Goal: Task Accomplishment & Management: Use online tool/utility

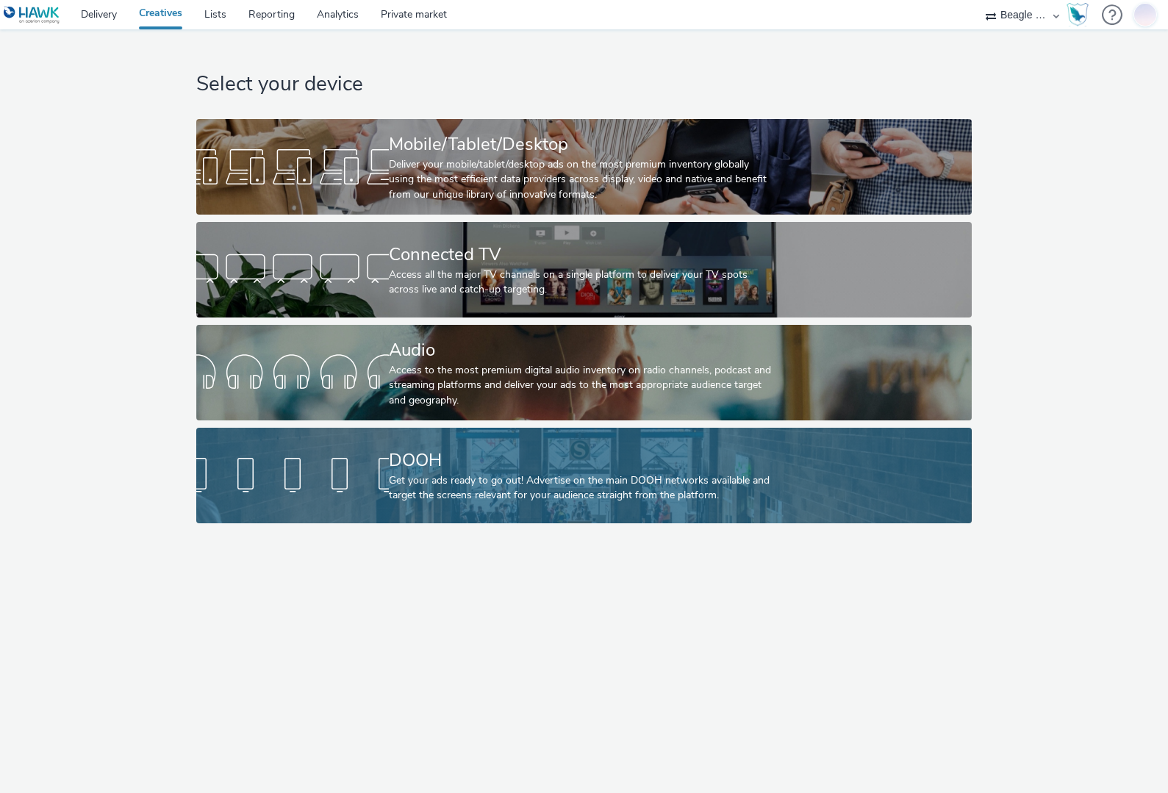
click at [499, 477] on div "Get your ads ready to go out! Advertise on the main DOOH networks available and…" at bounding box center [581, 488] width 384 height 30
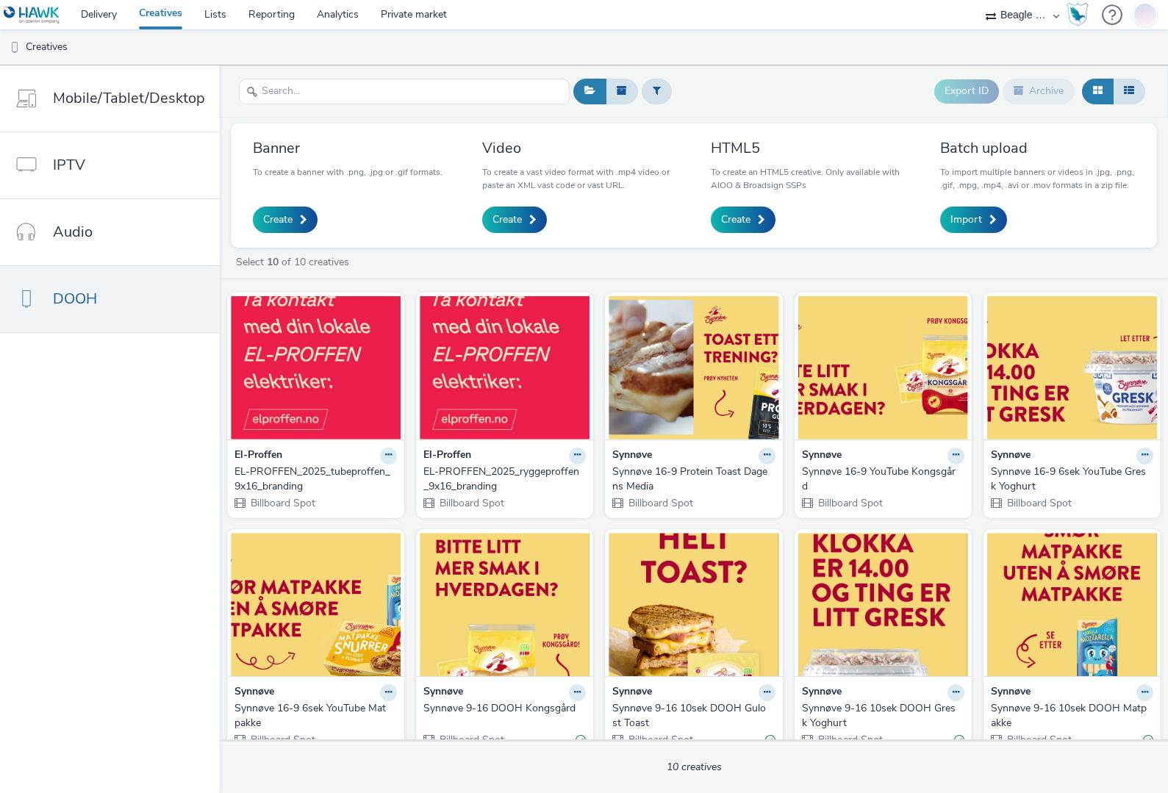
click at [385, 454] on icon at bounding box center [388, 455] width 7 height 9
click at [330, 329] on figcaption at bounding box center [316, 319] width 170 height 47
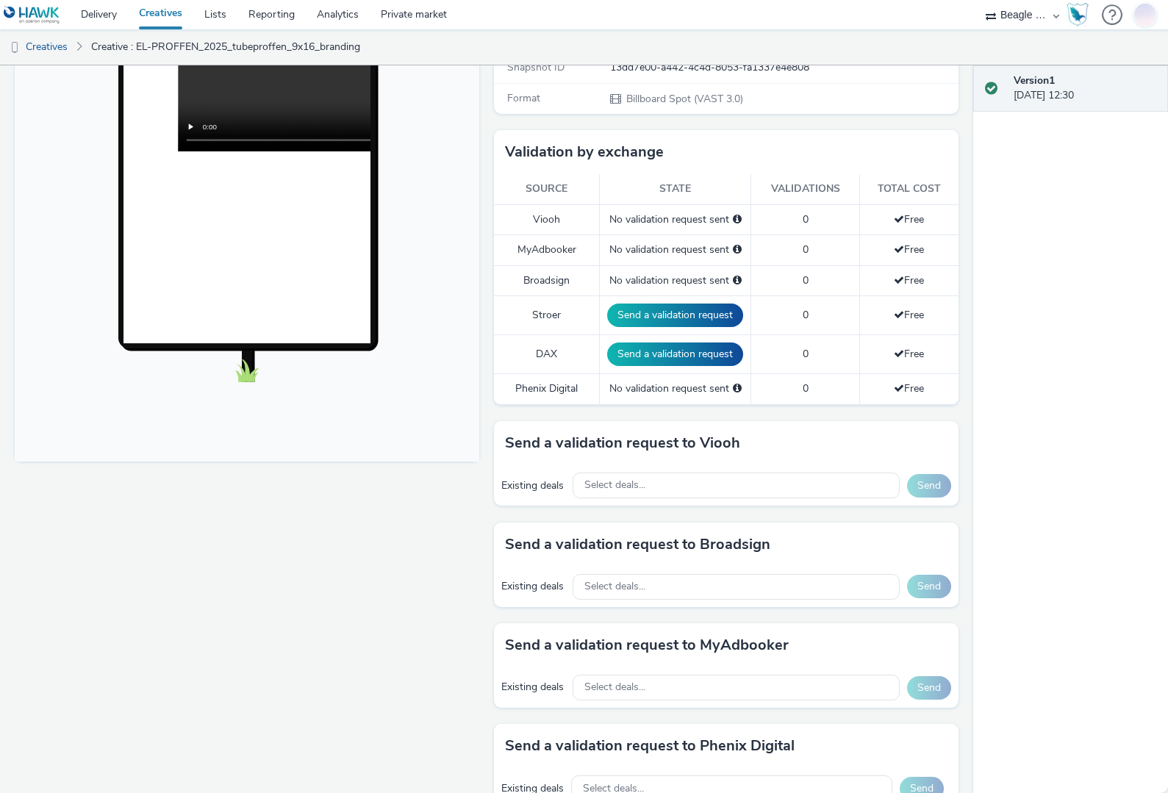
scroll to position [368, 0]
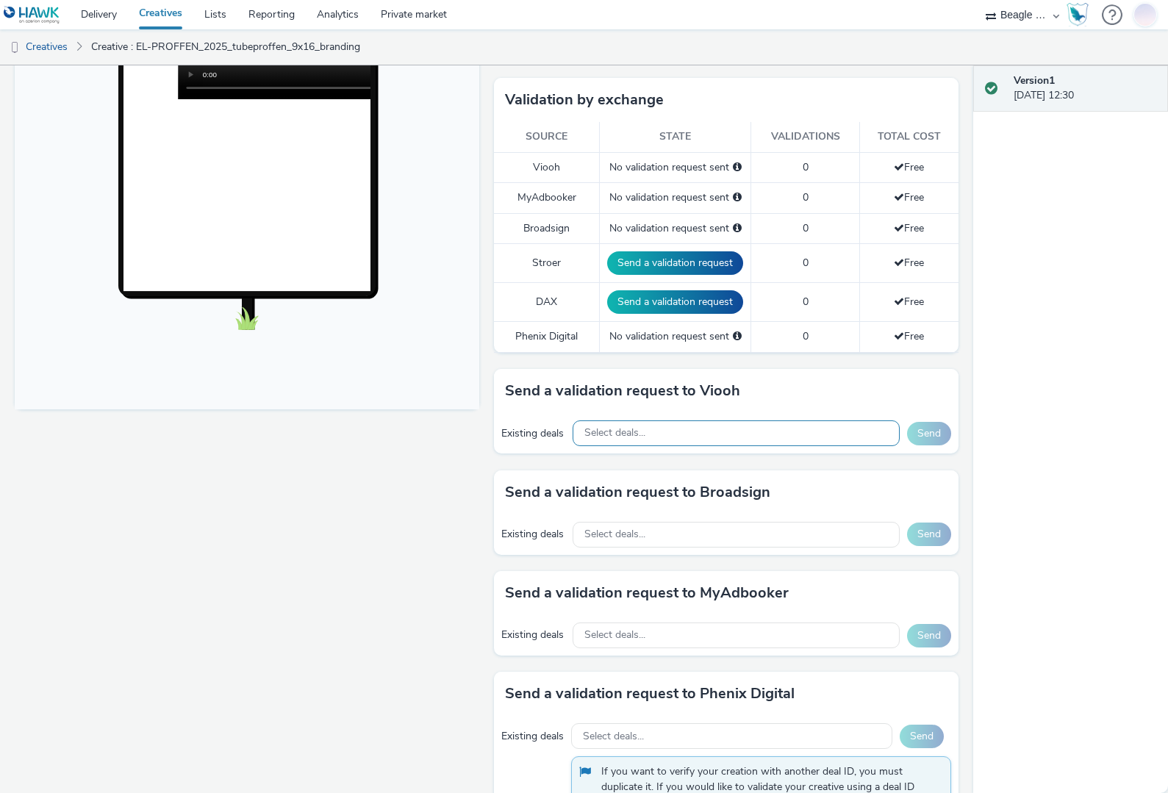
click at [654, 433] on div "Select deals..." at bounding box center [736, 433] width 327 height 26
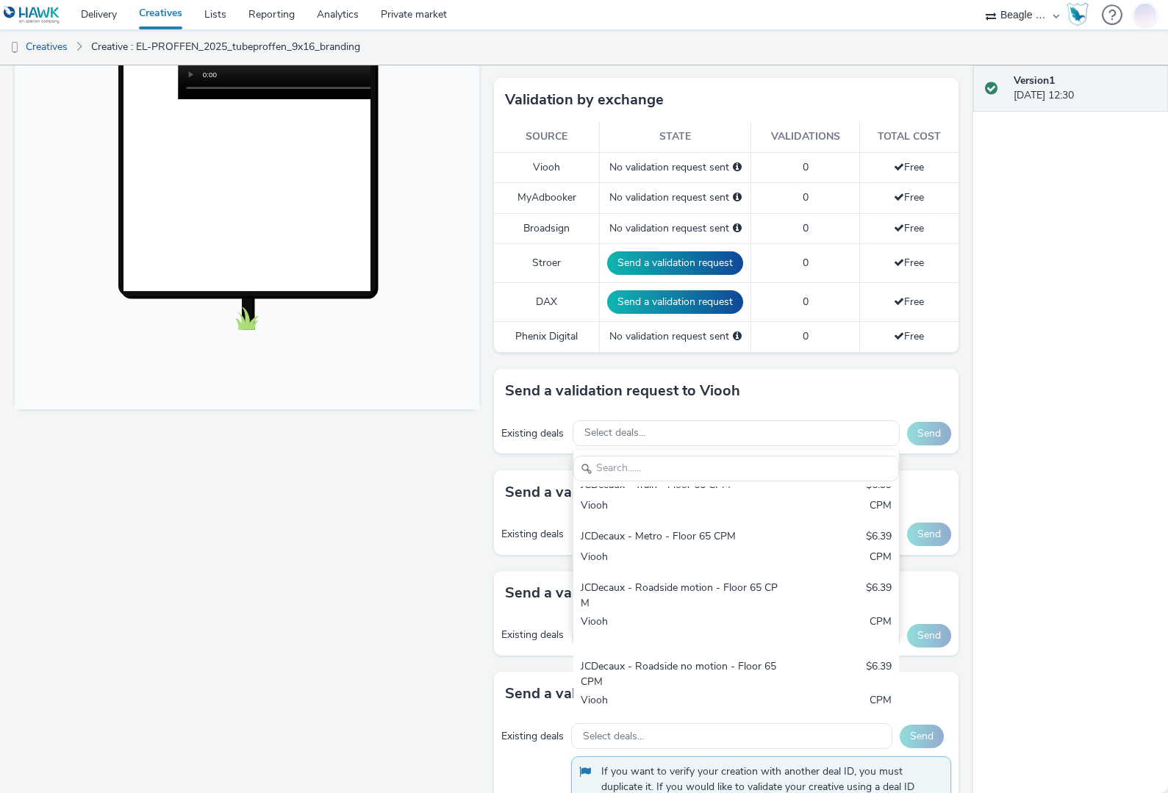
scroll to position [57, 0]
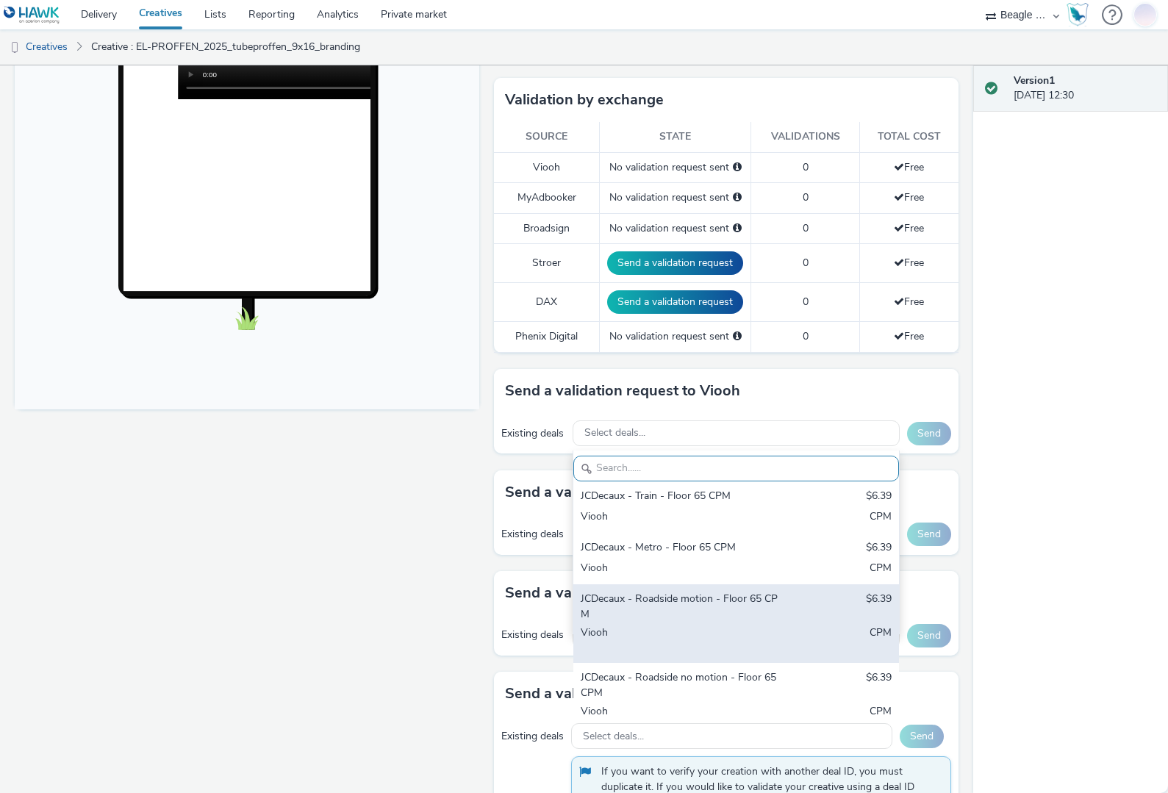
click at [665, 601] on div "JCDecaux - Roadside motion - Floor 65 CPM" at bounding box center [683, 607] width 205 height 30
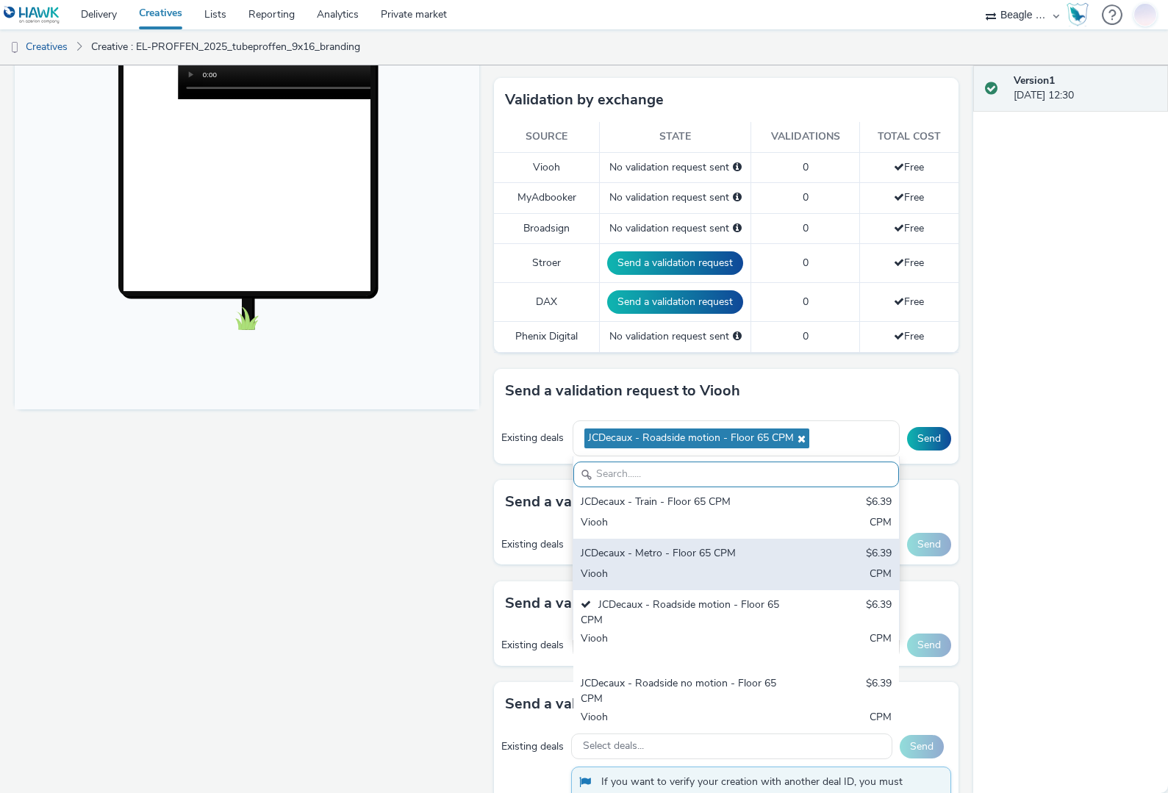
click at [655, 551] on div "JCDecaux - Metro - Floor 65 CPM" at bounding box center [683, 554] width 205 height 17
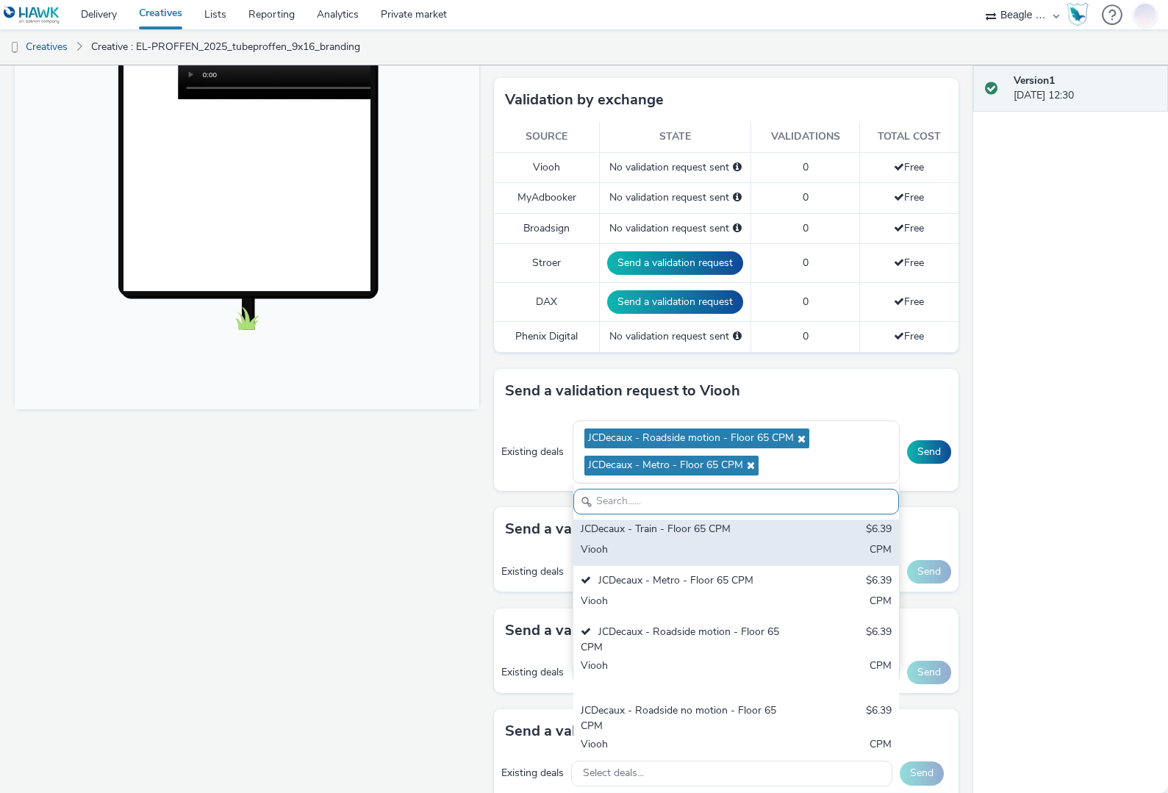
click at [653, 531] on div "JCDecaux - Train - Floor 65 CPM" at bounding box center [683, 530] width 205 height 17
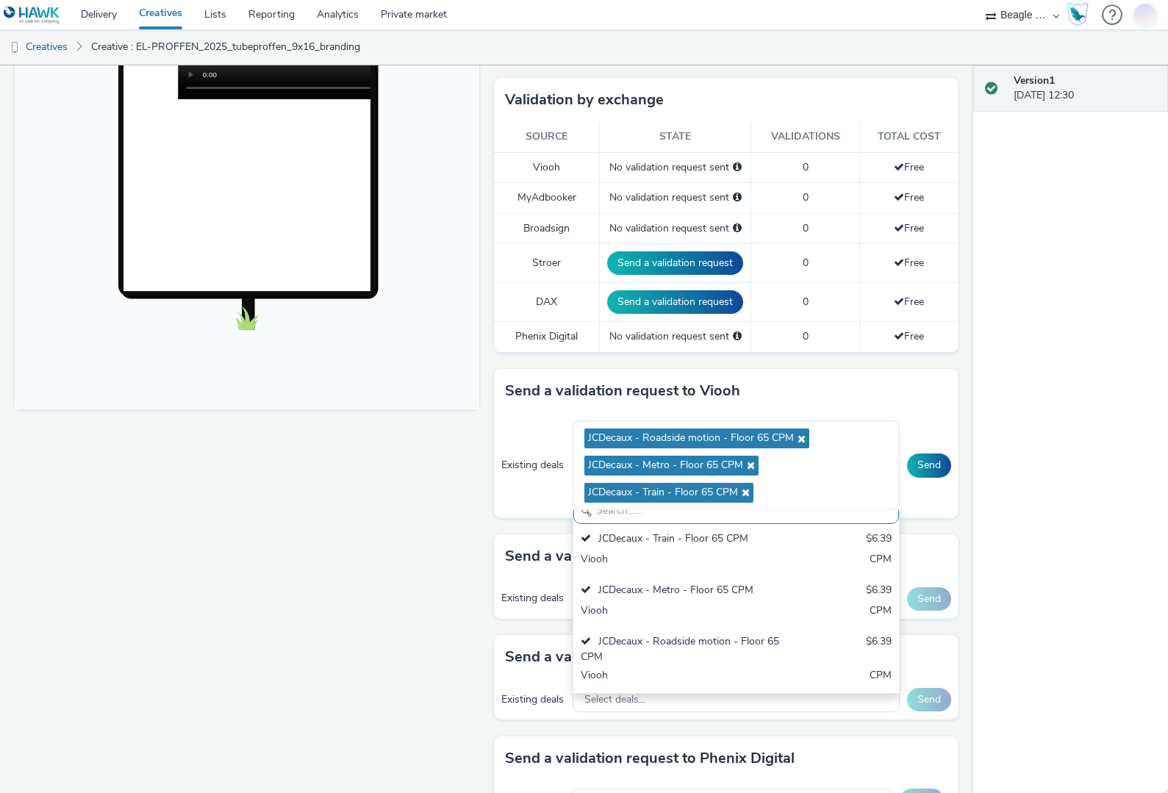
click at [922, 496] on div "Existing deals JCDecaux - Roadside motion - Floor 65 CPM JCDecaux - Metro - Flo…" at bounding box center [726, 465] width 465 height 104
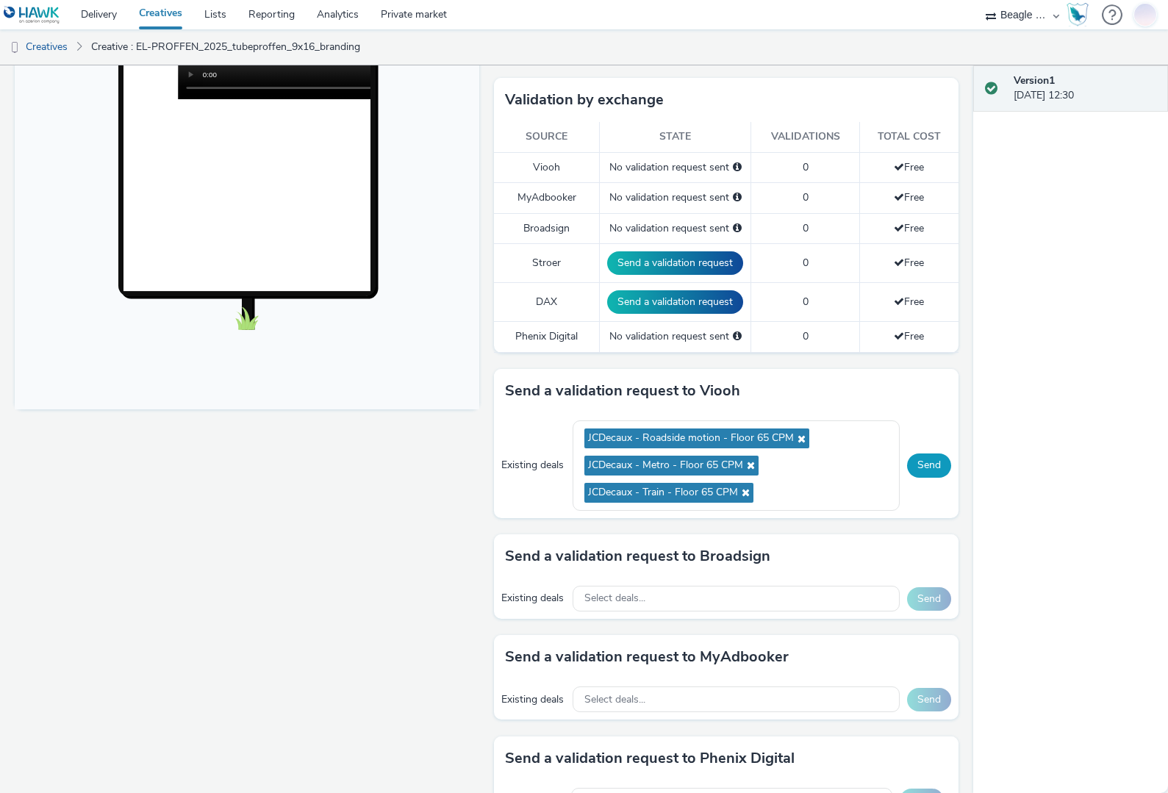
click at [925, 464] on button "Send" at bounding box center [929, 466] width 44 height 24
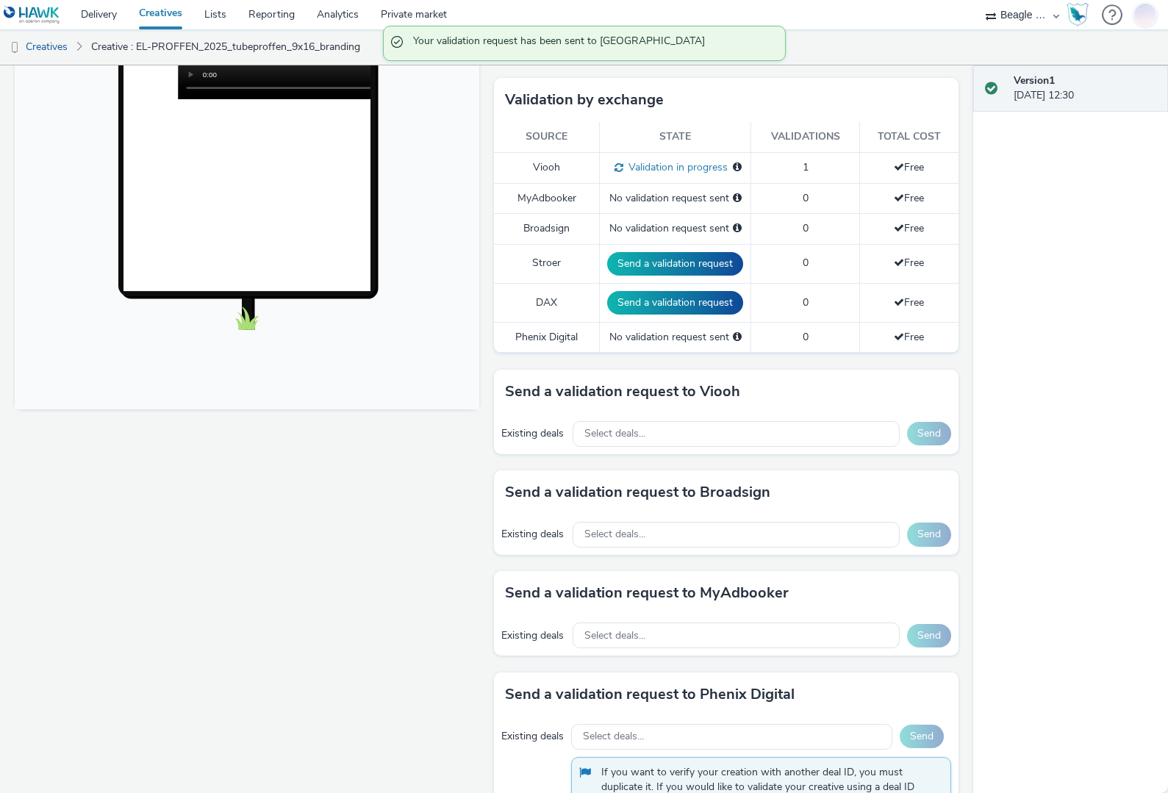
scroll to position [0, 0]
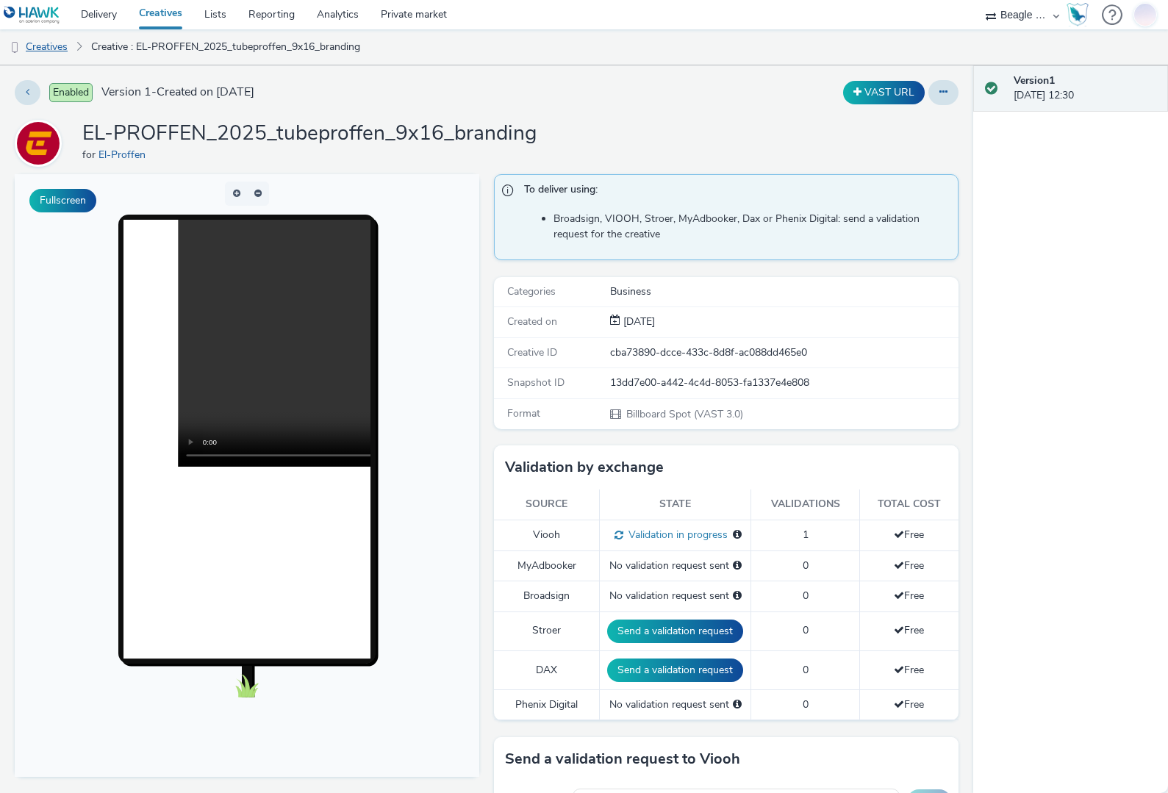
click at [58, 47] on link "Creatives" at bounding box center [37, 46] width 75 height 35
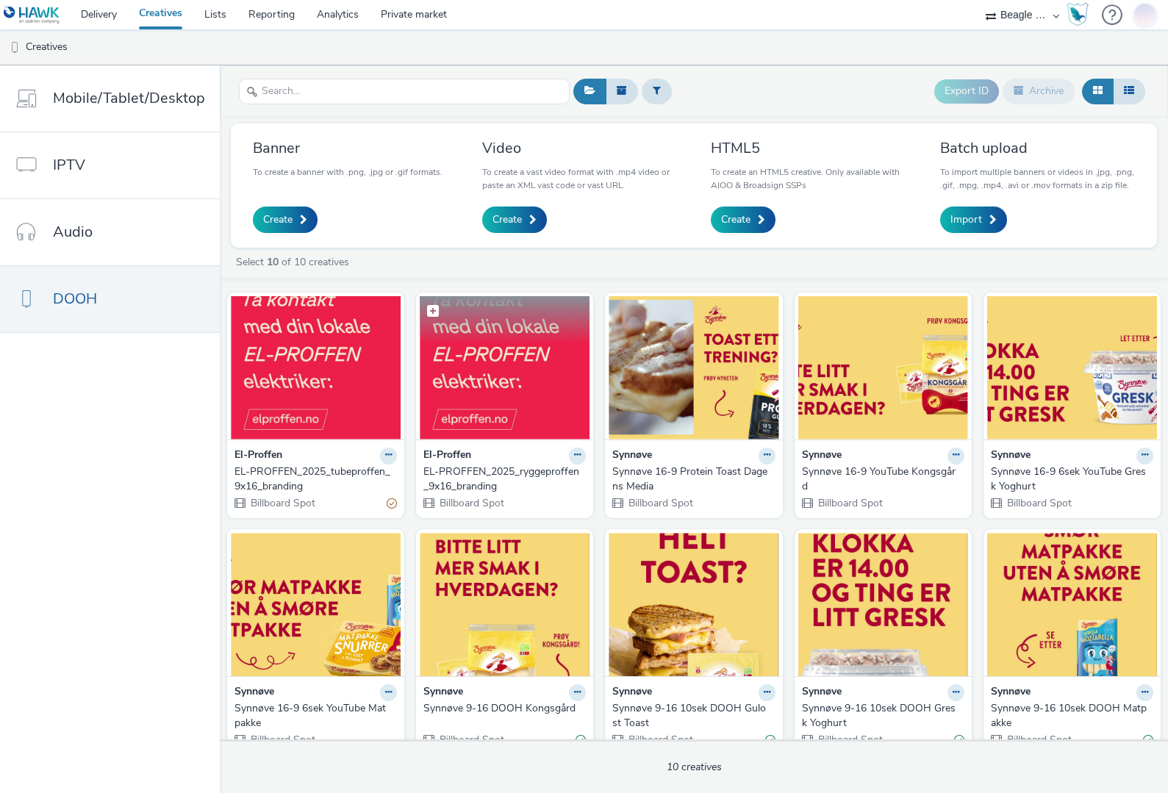
click at [506, 327] on figcaption at bounding box center [505, 319] width 170 height 47
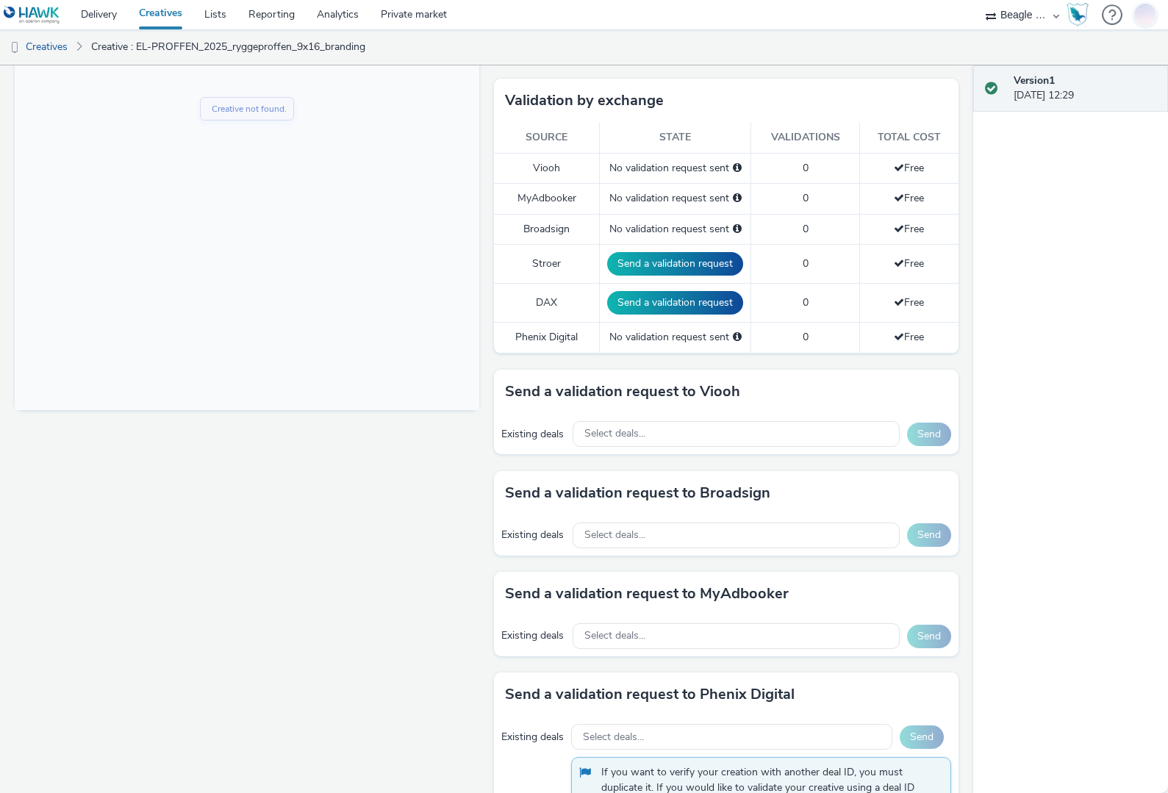
scroll to position [368, 0]
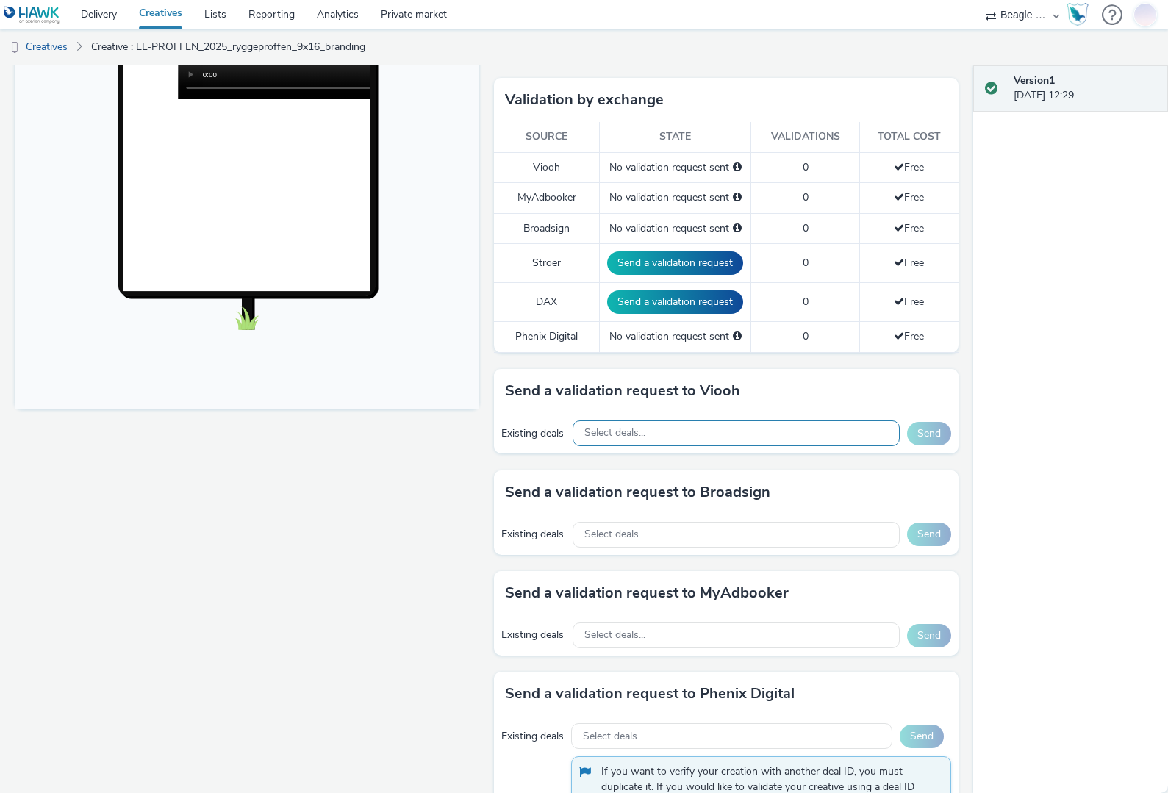
click at [618, 430] on span "Select deals..." at bounding box center [614, 433] width 61 height 12
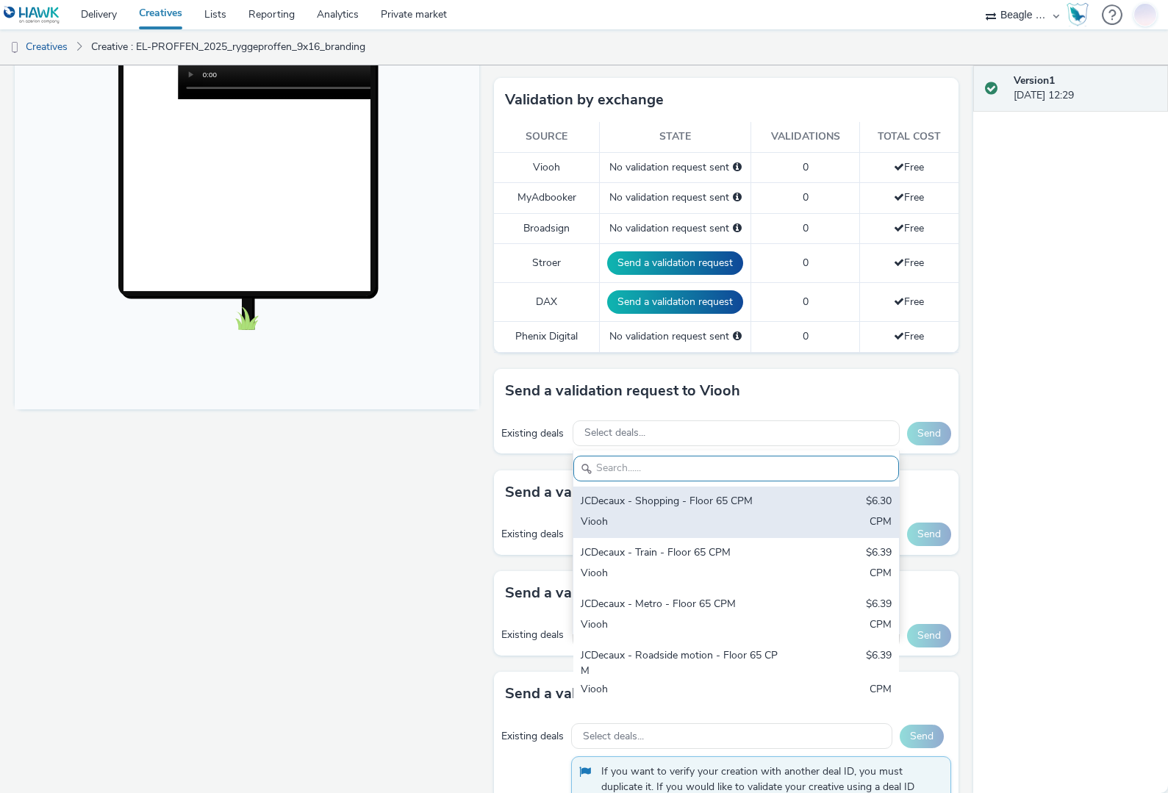
click at [648, 501] on div "JCDecaux - Shopping - Floor 65 CPM" at bounding box center [683, 502] width 205 height 17
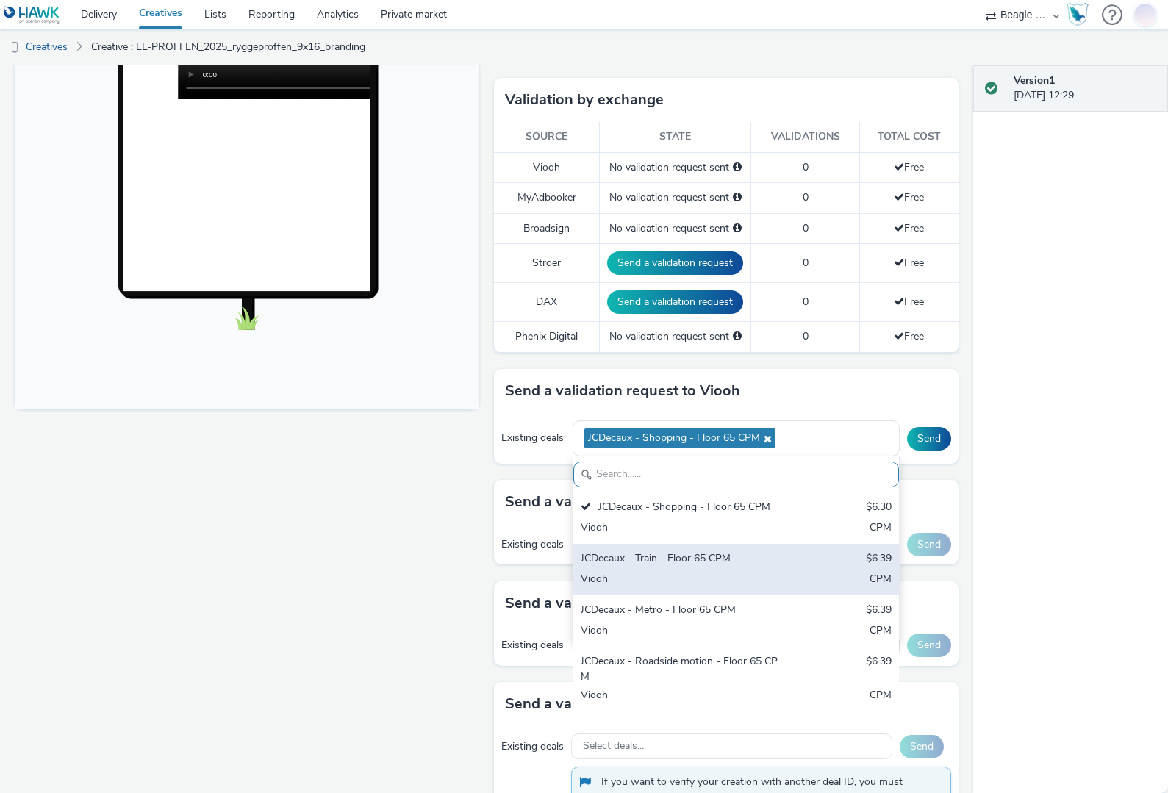
click at [652, 559] on div "JCDecaux - Train - Floor 65 CPM" at bounding box center [683, 559] width 205 height 17
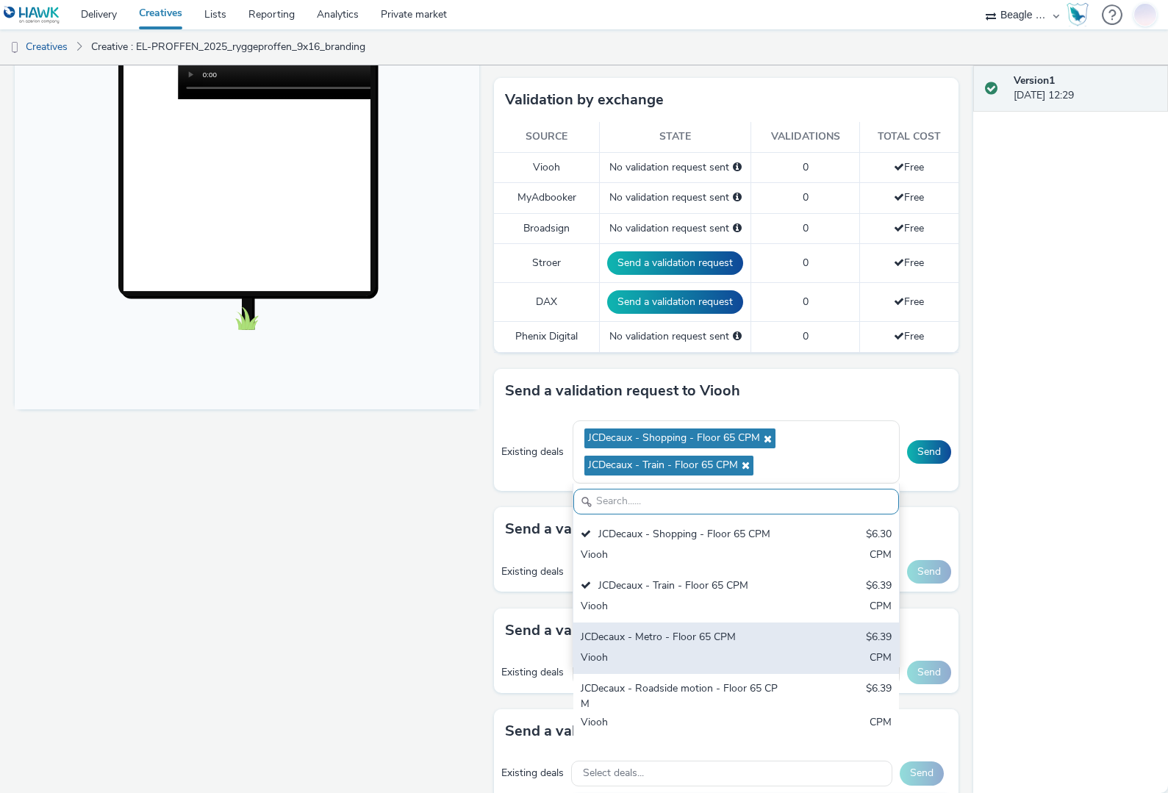
click at [647, 634] on div "JCDecaux - Metro - Floor 65 CPM" at bounding box center [683, 638] width 205 height 17
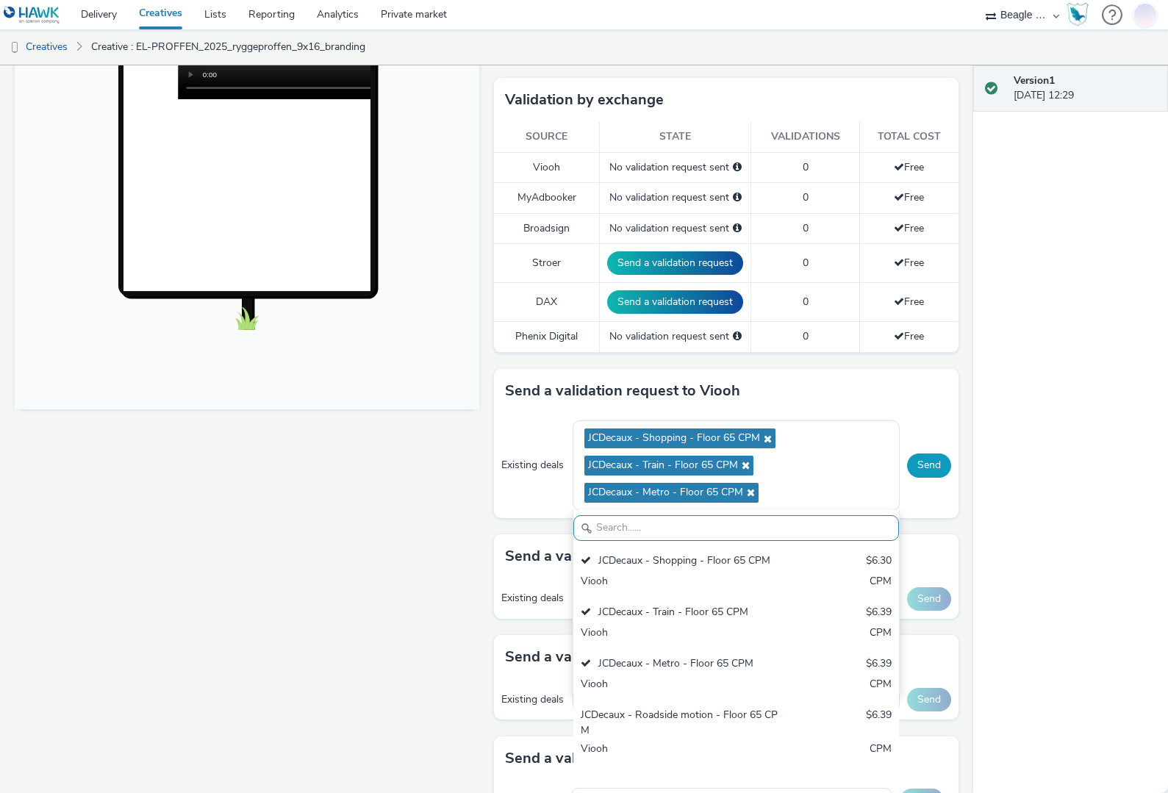
click at [917, 464] on button "Send" at bounding box center [929, 466] width 44 height 24
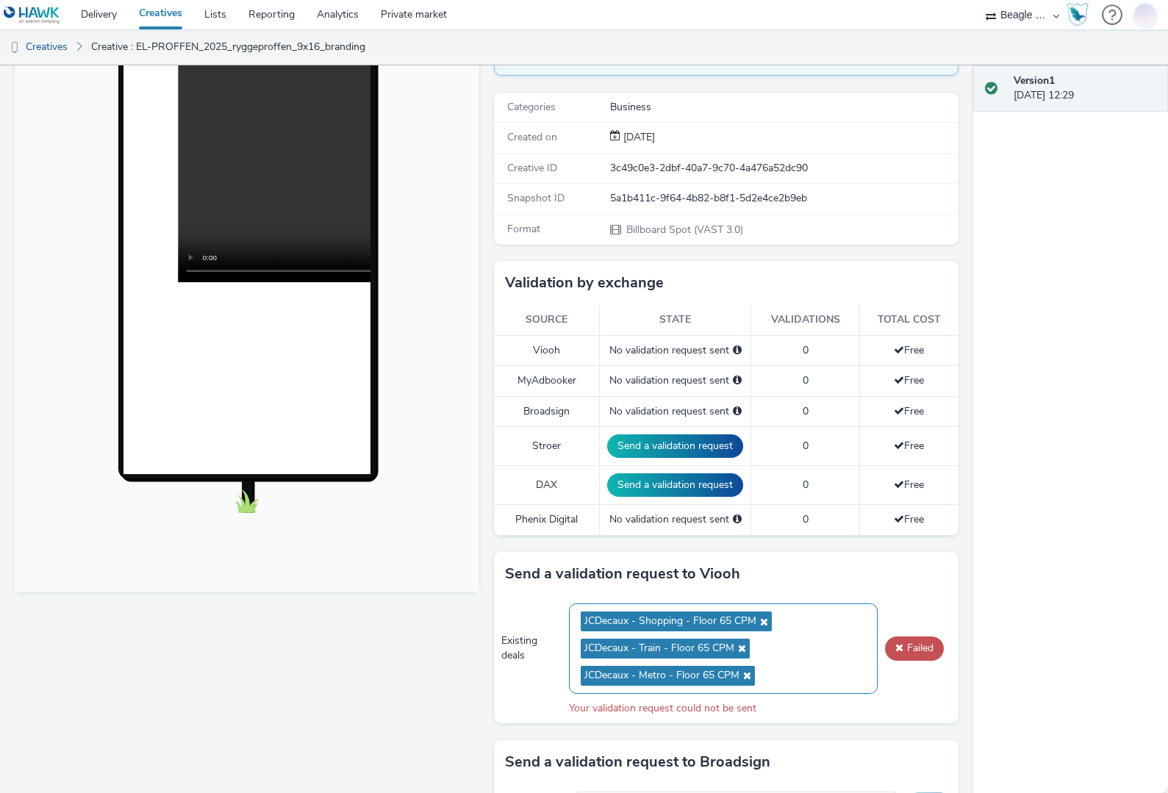
scroll to position [368, 0]
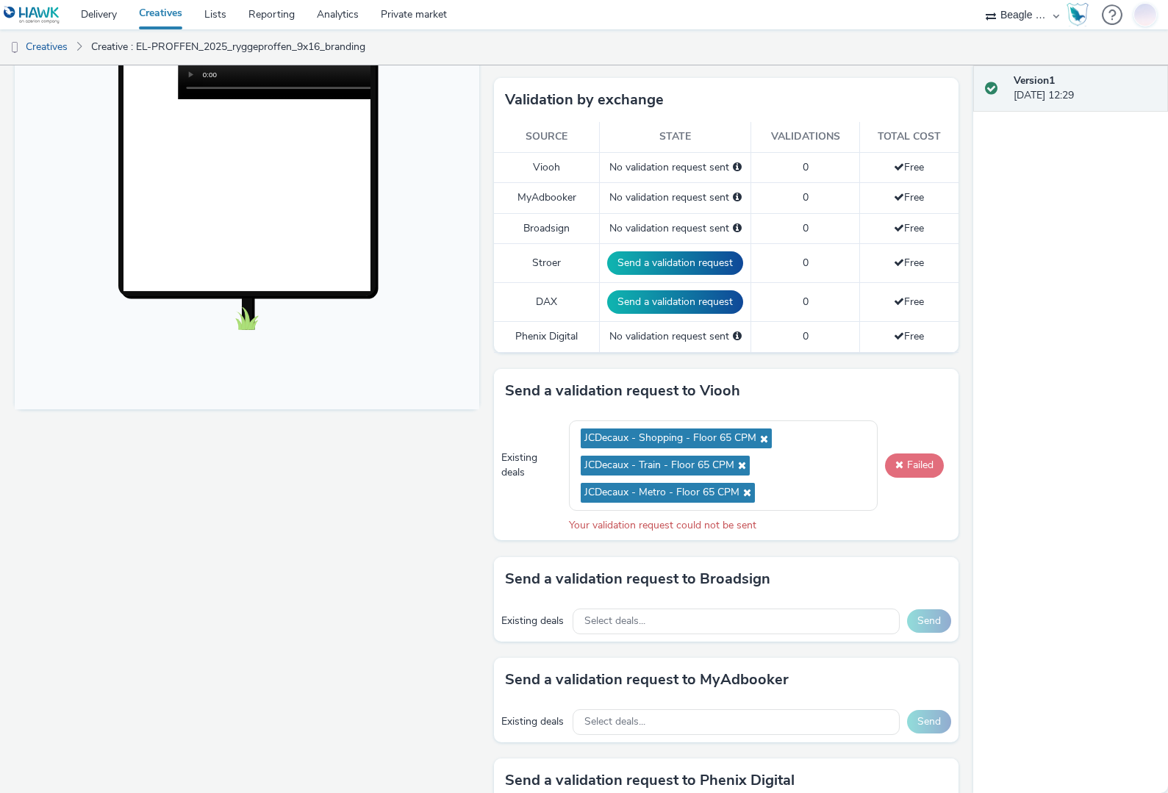
click at [905, 468] on button "Failed" at bounding box center [914, 466] width 59 height 24
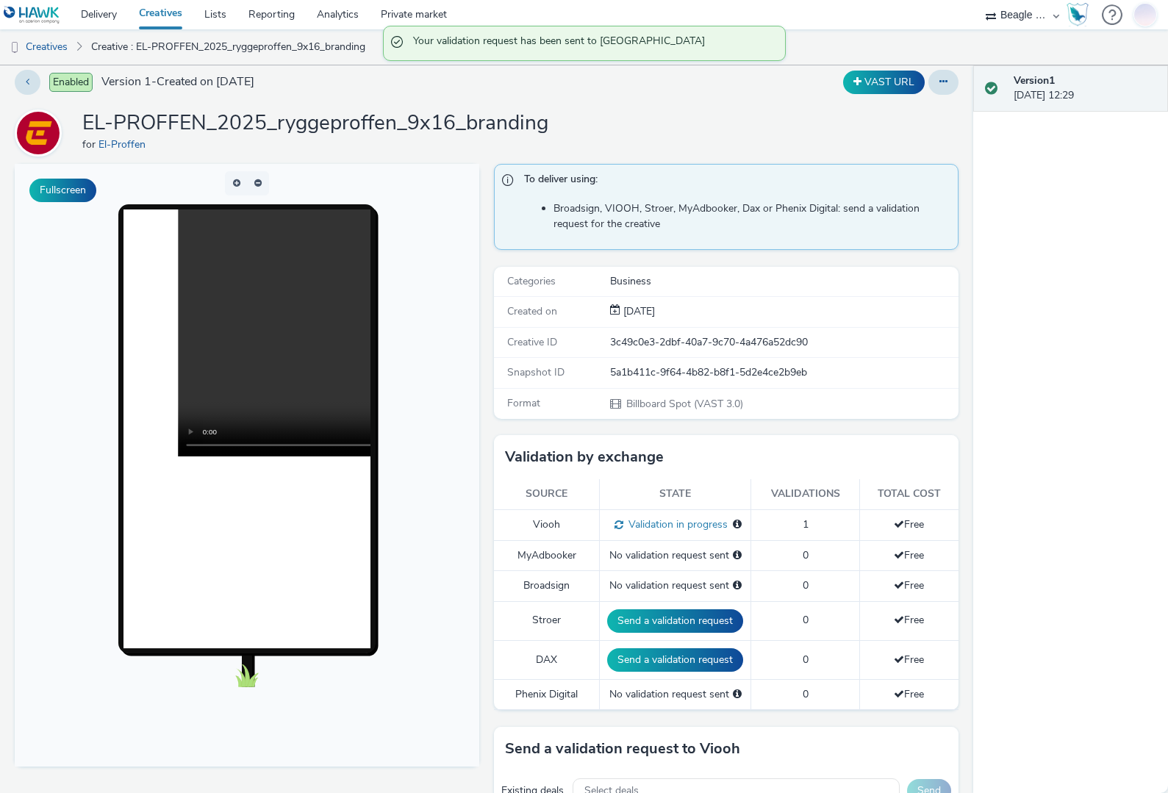
scroll to position [0, 0]
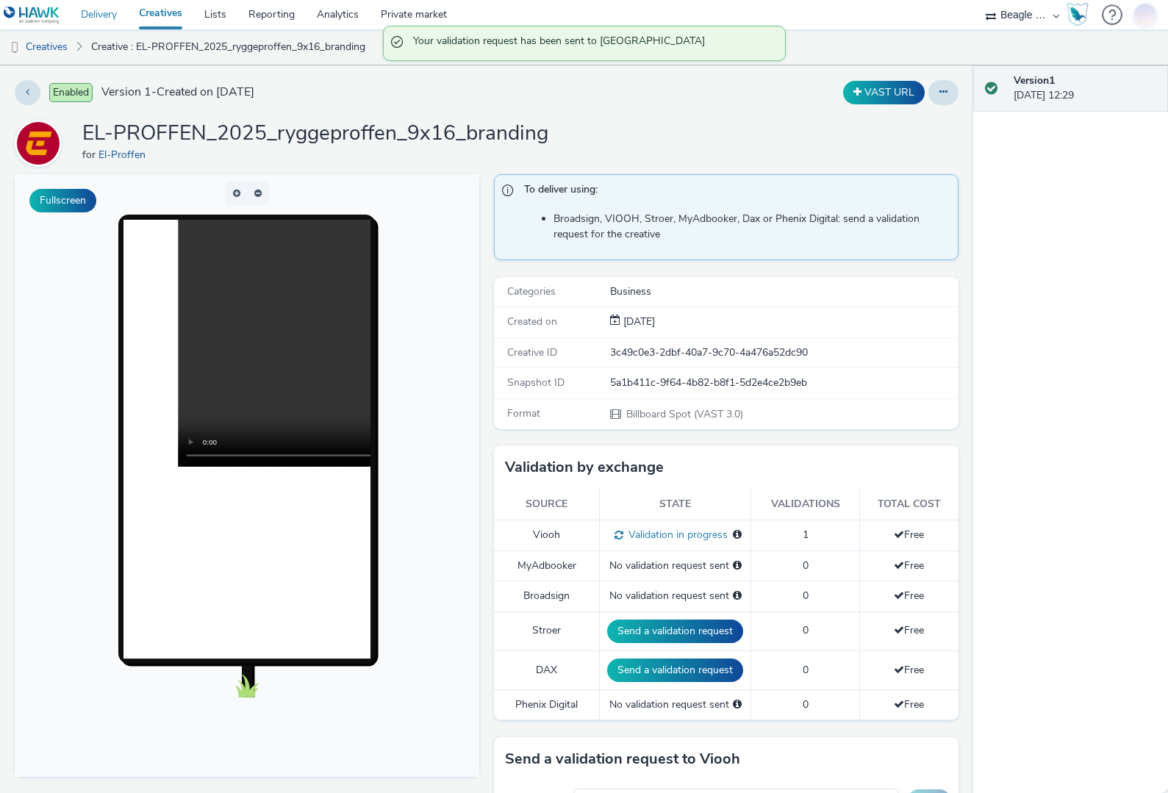
click at [101, 8] on link "Delivery" at bounding box center [99, 14] width 58 height 29
